Goal: Navigation & Orientation: Find specific page/section

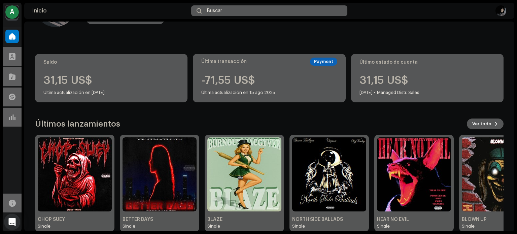
scroll to position [57, 0]
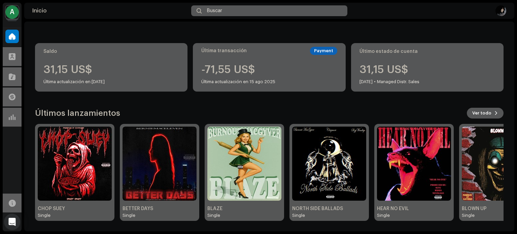
click at [14, 14] on div "A" at bounding box center [11, 11] width 13 height 13
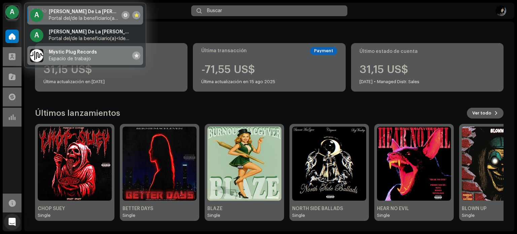
click at [67, 60] on span "Espacio de trabajo" at bounding box center [70, 58] width 42 height 5
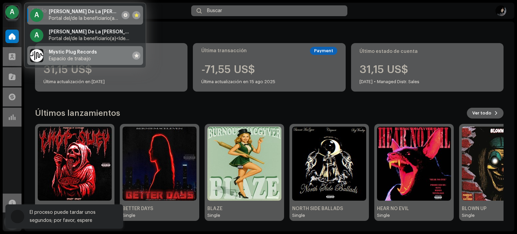
scroll to position [0, 0]
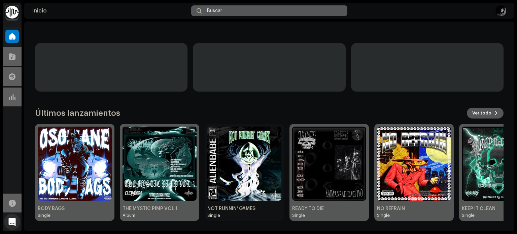
scroll to position [57, 0]
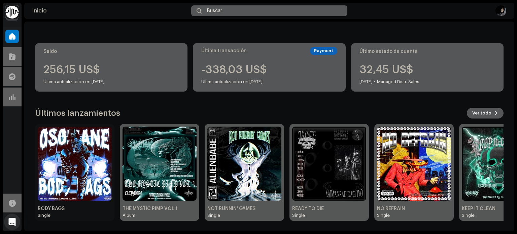
click at [84, 160] on img at bounding box center [75, 164] width 74 height 74
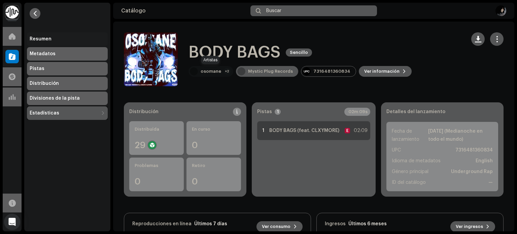
click at [207, 71] on div "osomane" at bounding box center [211, 71] width 21 height 5
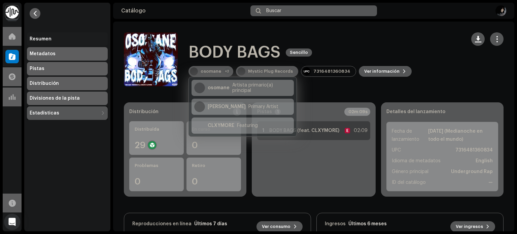
click at [163, 95] on catalog-releases-details-overview "BODY BAGS Sencillo BODY BAGS Sencillo osomane +2 Mystic Plug Records 7316481360…" at bounding box center [313, 190] width 401 height 337
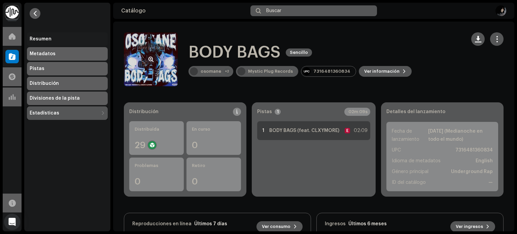
click at [150, 59] on span "button" at bounding box center [150, 59] width 5 height 5
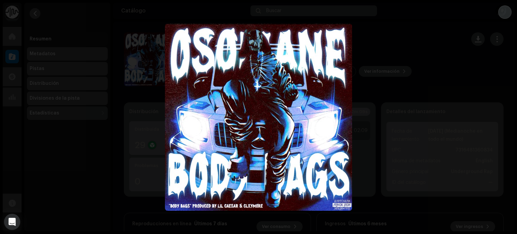
click at [136, 135] on div at bounding box center [258, 117] width 517 height 234
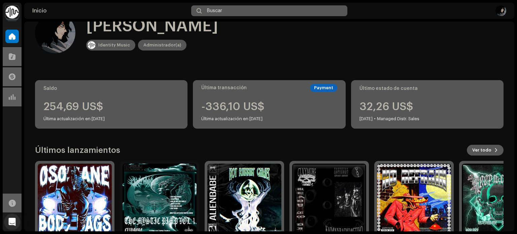
scroll to position [57, 0]
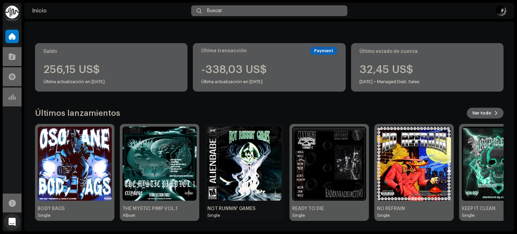
click at [257, 174] on img at bounding box center [244, 164] width 74 height 74
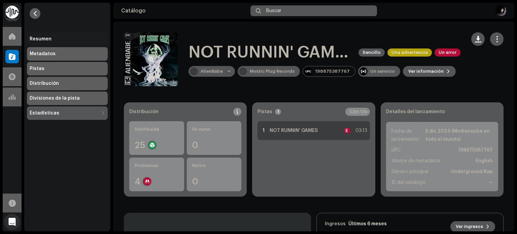
click at [153, 67] on re-a-cover at bounding box center [151, 59] width 54 height 54
click at [148, 58] on button "button" at bounding box center [150, 59] width 11 height 11
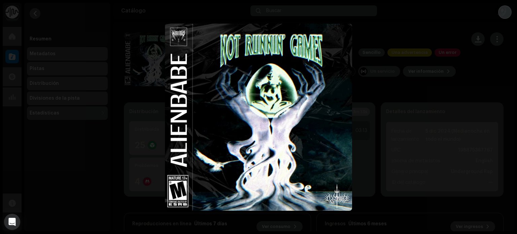
click at [115, 169] on div at bounding box center [258, 117] width 517 height 234
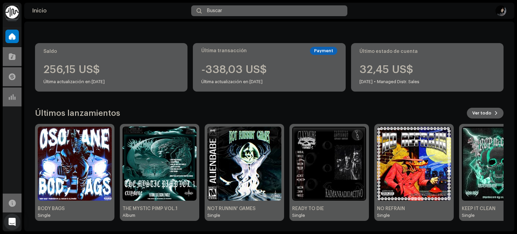
scroll to position [57, 0]
click at [486, 116] on span "Ver todo" at bounding box center [481, 112] width 19 height 13
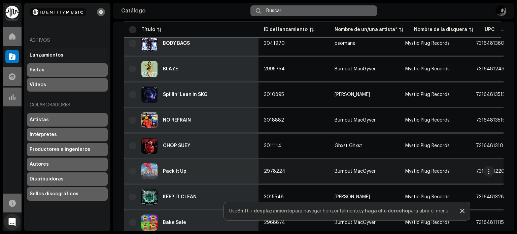
scroll to position [168, 0]
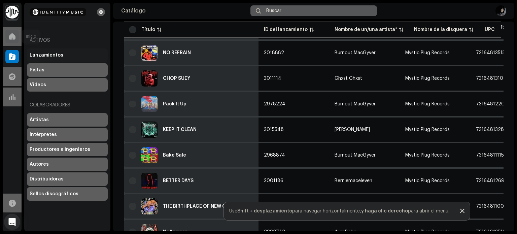
click at [11, 34] on span at bounding box center [12, 36] width 7 height 5
